Goal: Find specific page/section: Find specific page/section

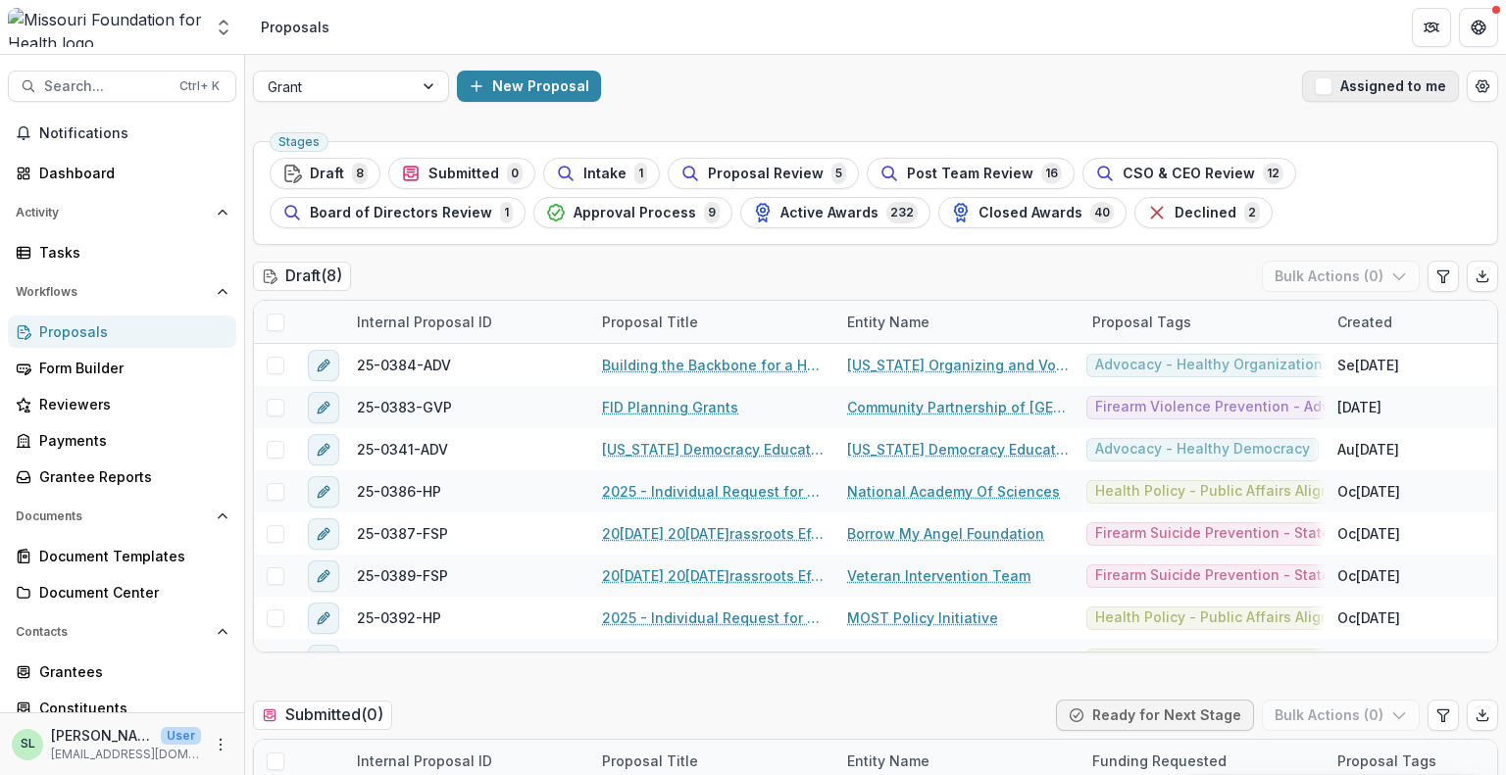
click at [1343, 89] on button "Assigned to me" at bounding box center [1380, 86] width 157 height 31
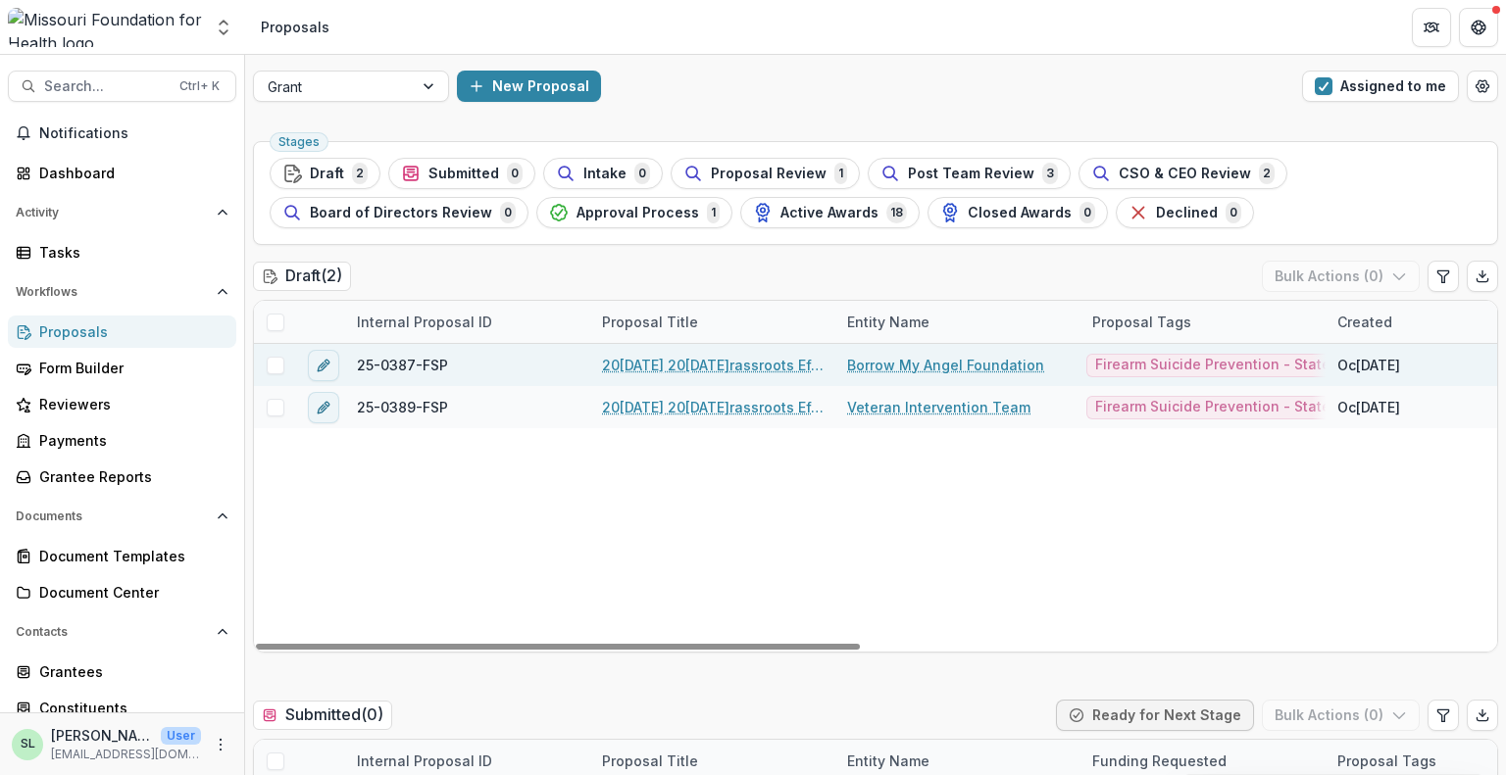
click at [757, 364] on link "20[DATE] 20[DATE]rassroots Efforts to Address FID - RFA" at bounding box center [713, 365] width 222 height 21
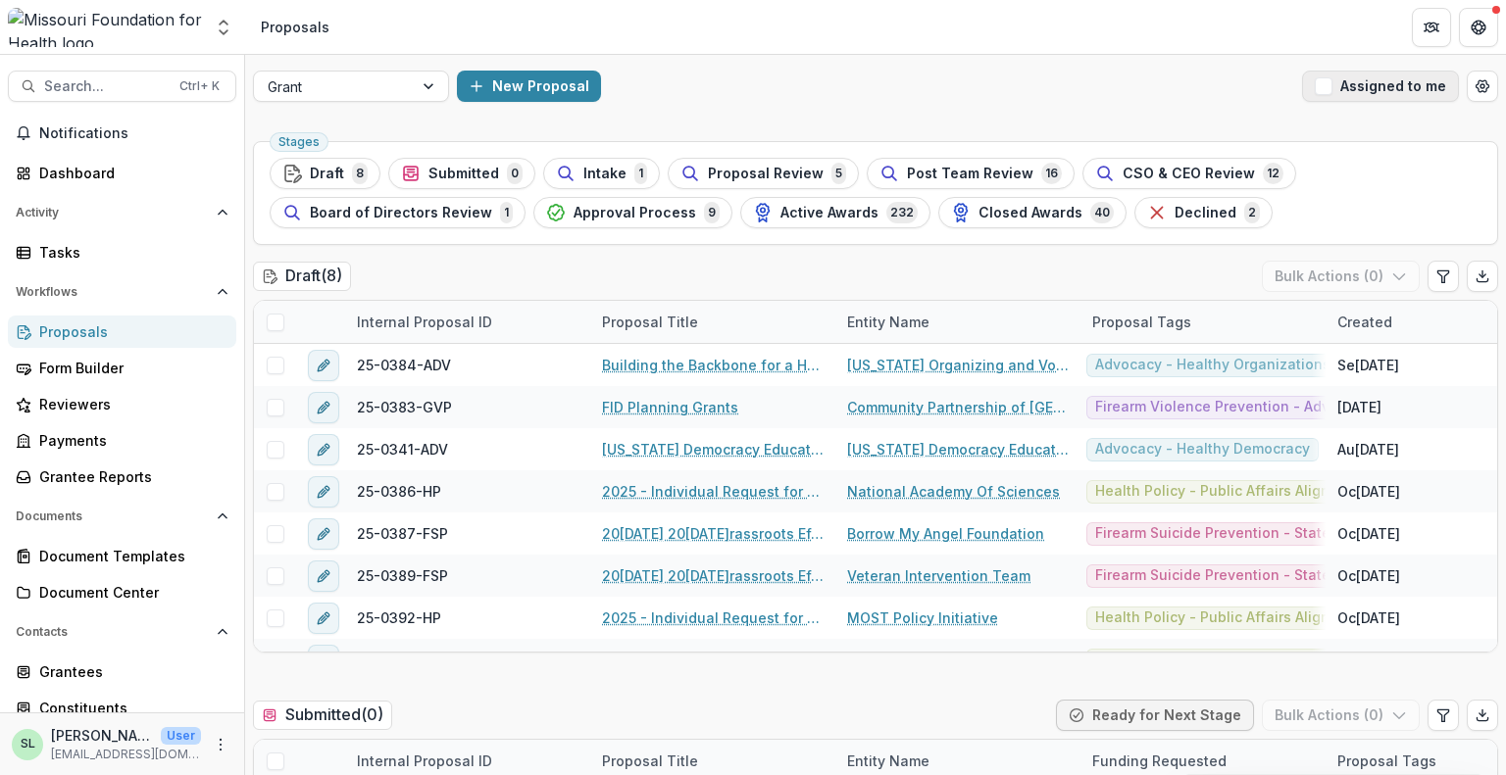
click at [1349, 93] on button "Assigned to me" at bounding box center [1380, 86] width 157 height 31
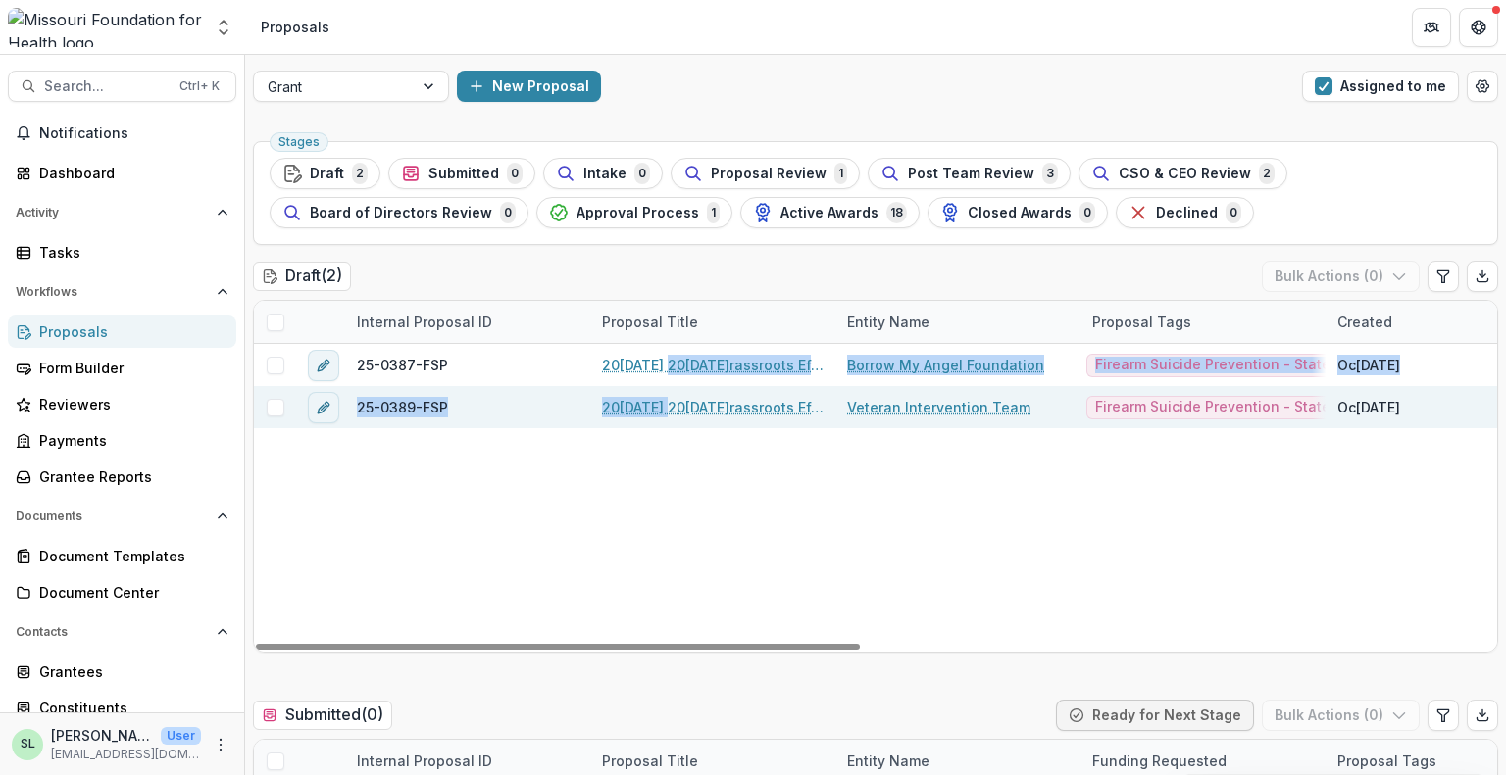
click at [663, 394] on div "25-0387-FSP 20[DATE] 20[DATE]rassroots Efforts to Address FID - RFA Borrow My A…" at bounding box center [1525, 498] width 2542 height 308
click at [673, 406] on link "20[DATE] 20[DATE]rassroots Efforts to Address FID - RFA" at bounding box center [713, 407] width 222 height 21
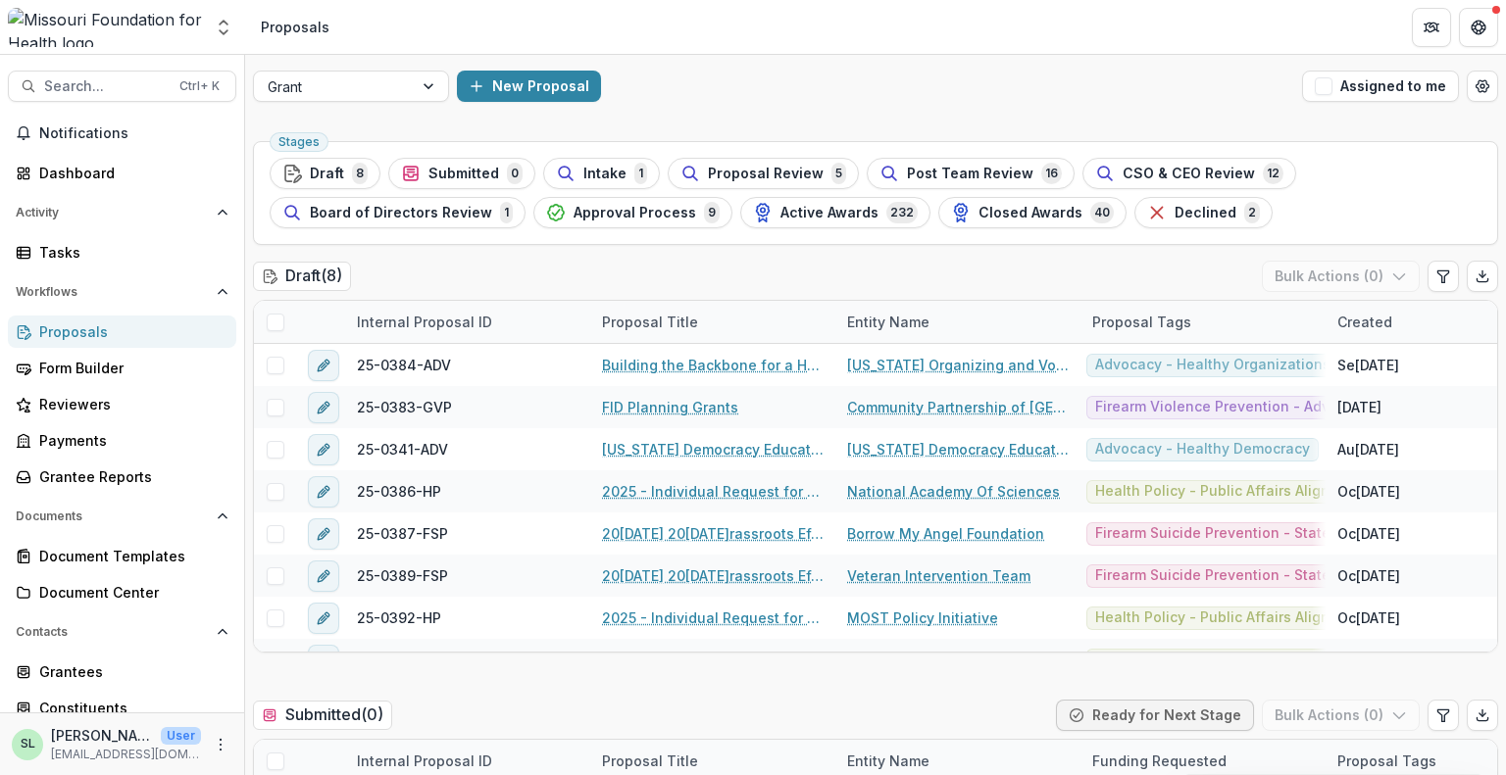
click at [1415, 75] on button "Assigned to me" at bounding box center [1380, 86] width 157 height 31
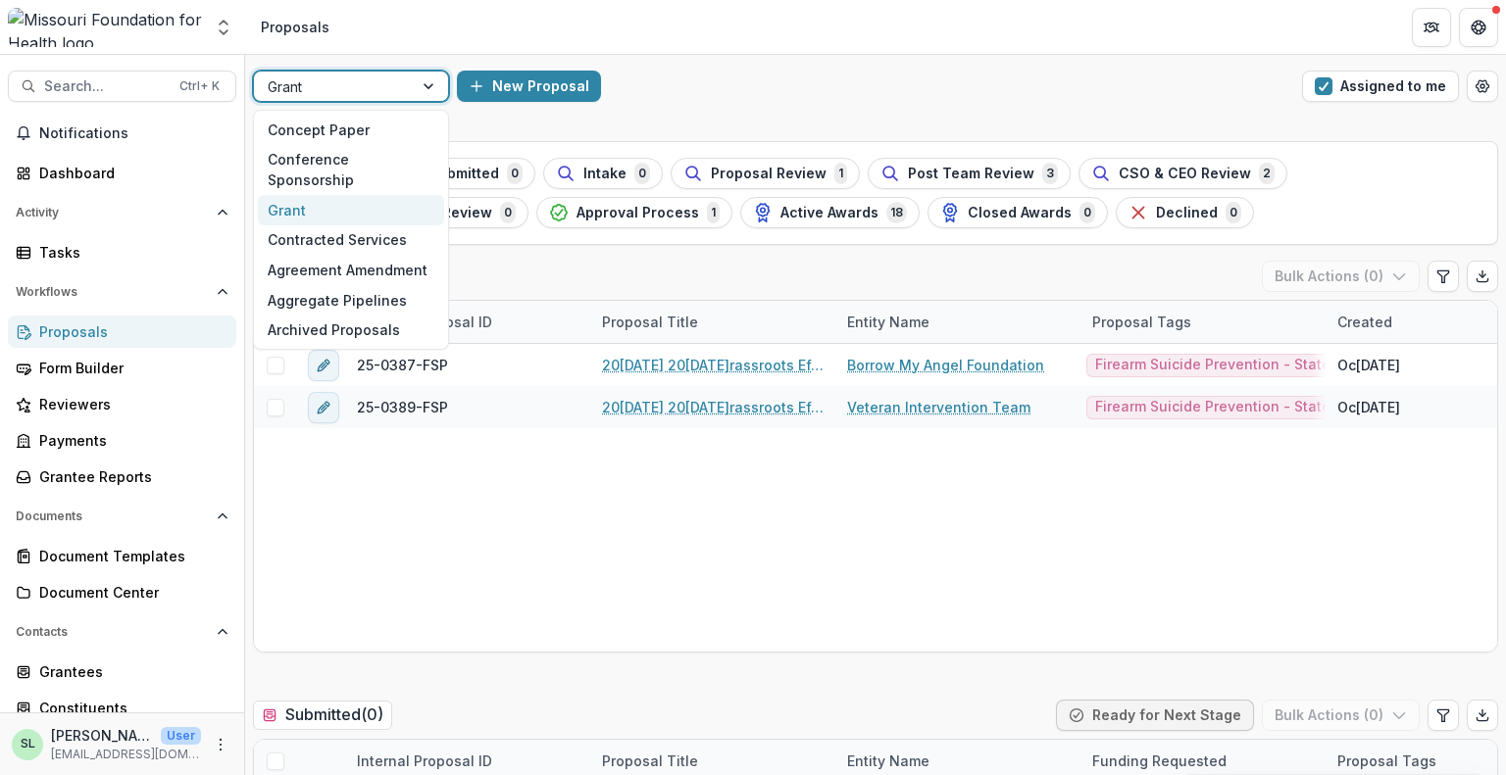
click at [379, 95] on div at bounding box center [333, 87] width 131 height 25
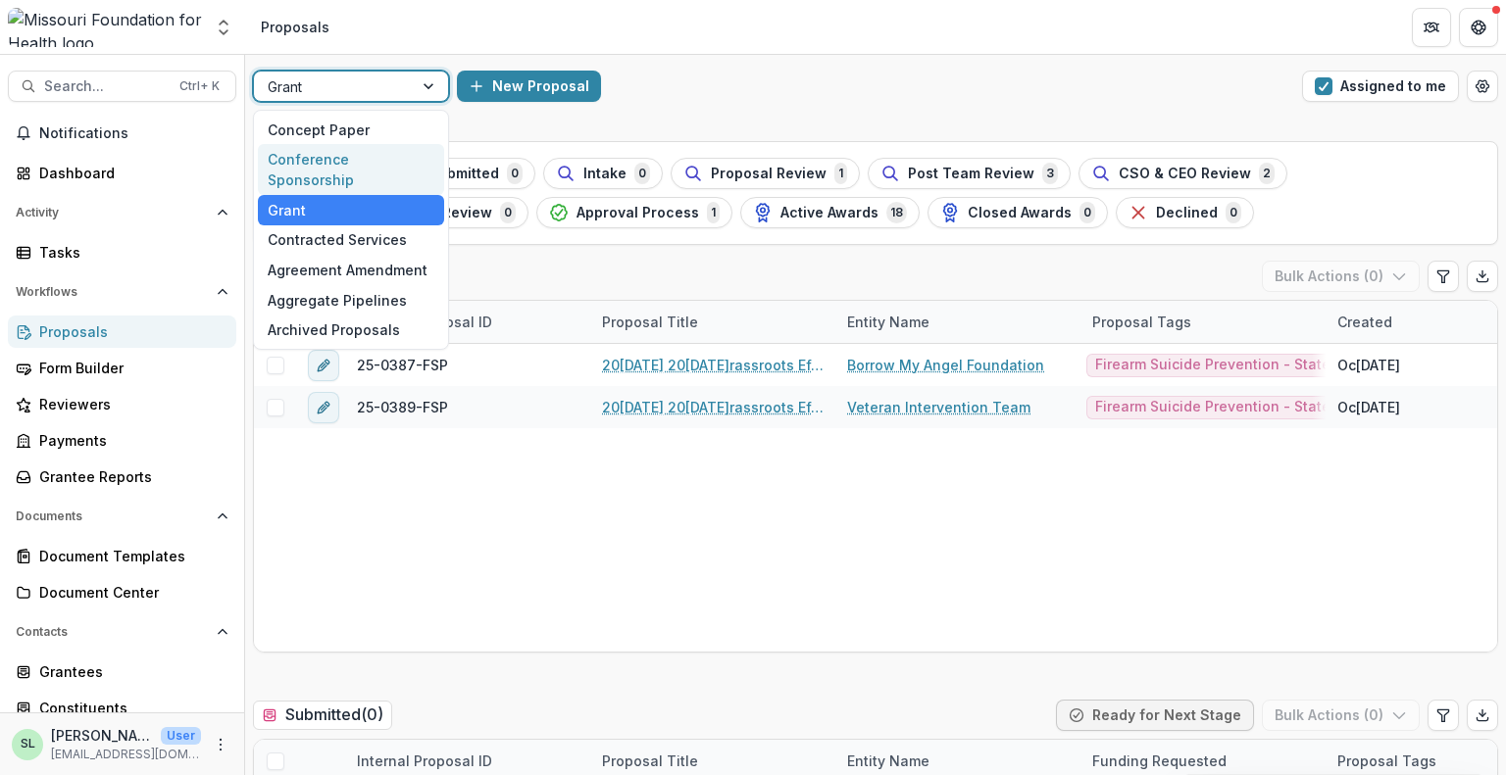
click at [357, 158] on div "Conference Sponsorship" at bounding box center [351, 169] width 186 height 51
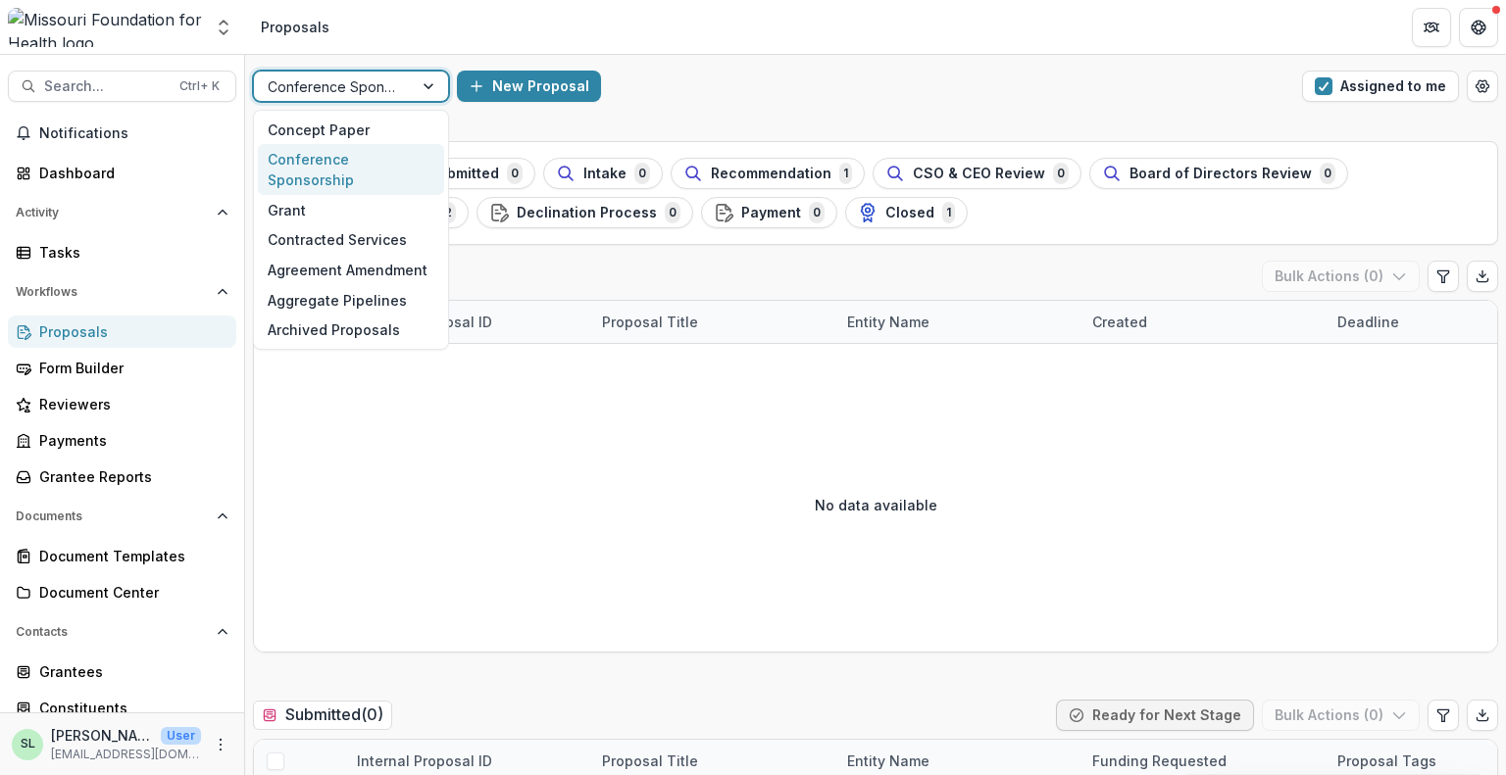
click at [356, 85] on div at bounding box center [333, 87] width 131 height 25
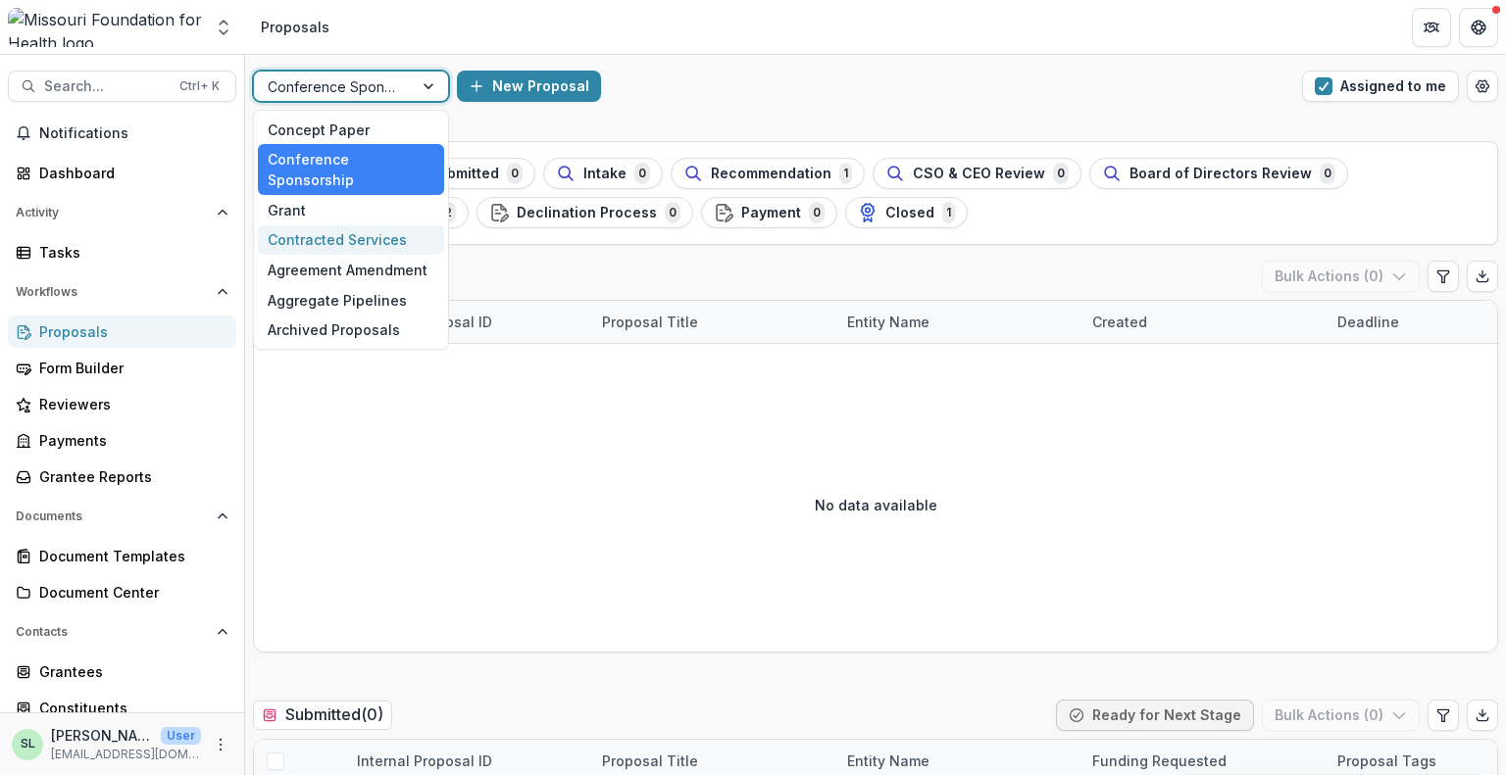
click at [318, 225] on div "Contracted Services" at bounding box center [351, 240] width 186 height 30
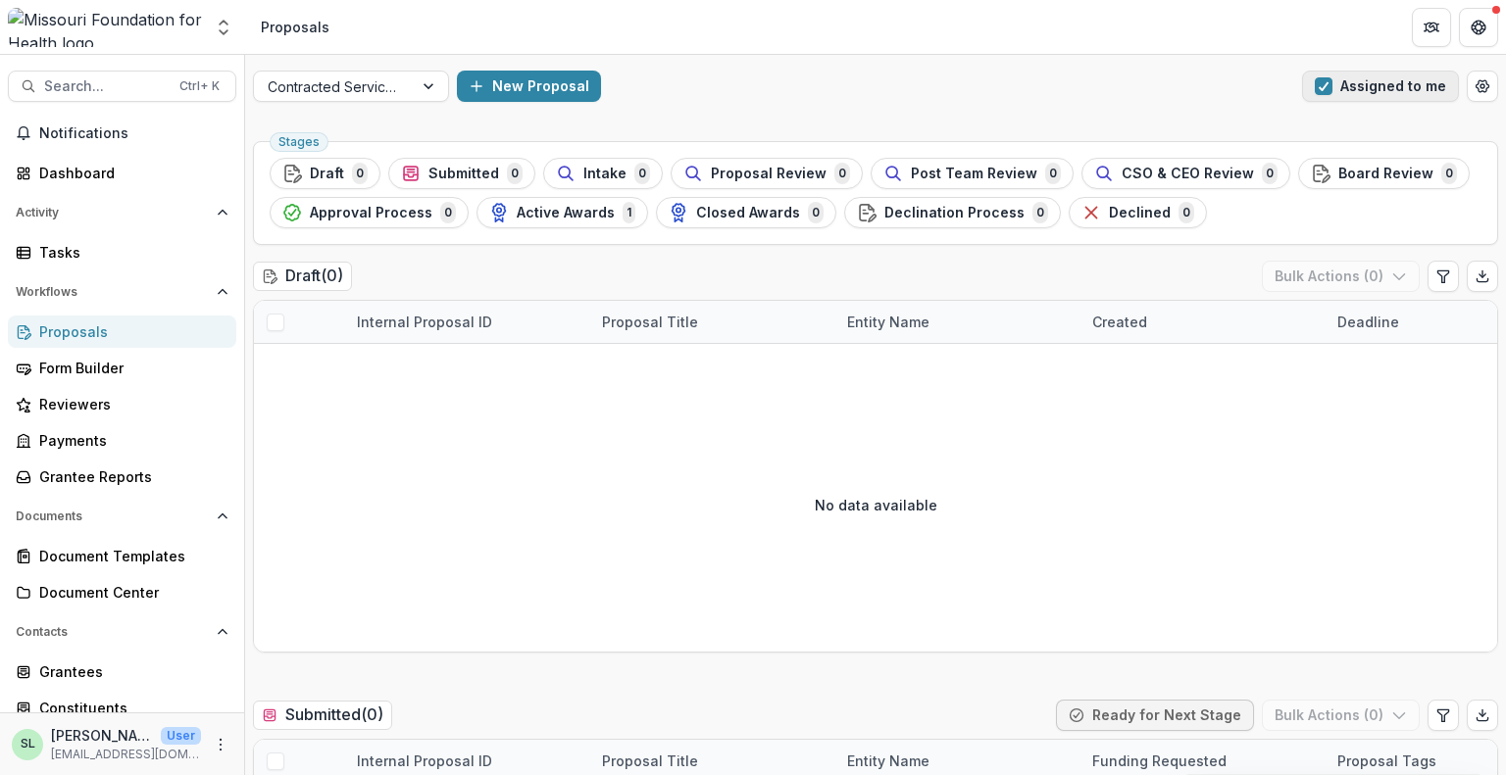
click at [1365, 93] on button "Assigned to me" at bounding box center [1380, 86] width 157 height 31
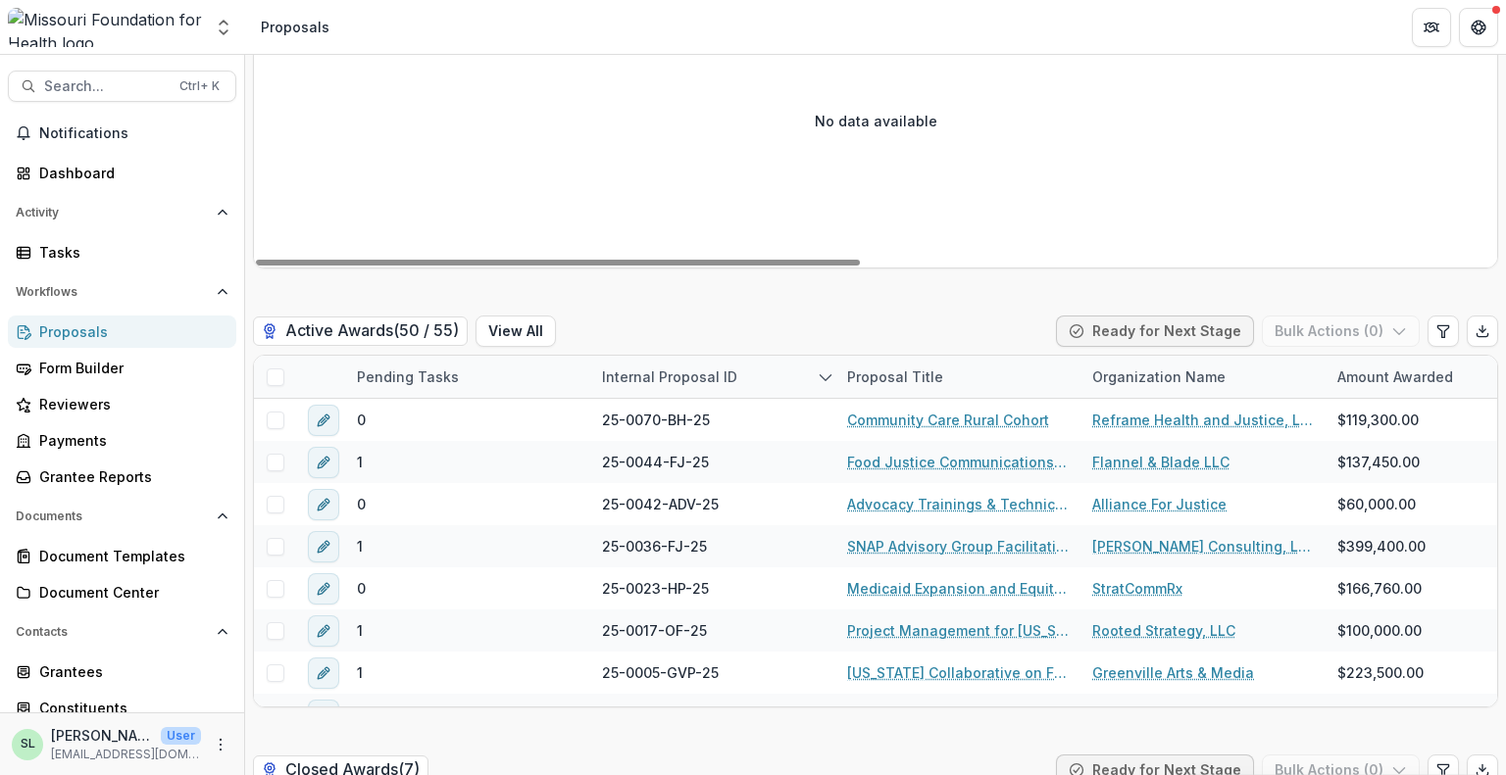
scroll to position [3529, 0]
